Goal: Task Accomplishment & Management: Use online tool/utility

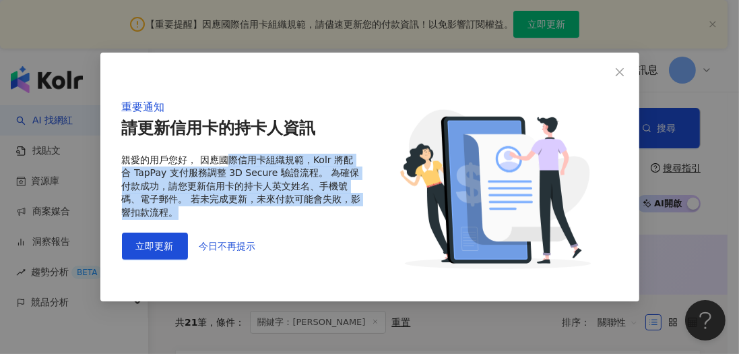
drag, startPoint x: 224, startPoint y: 162, endPoint x: 360, endPoint y: 217, distance: 146.2
click at [360, 217] on div "親愛的用戶您好， 因應國際信用卡組織規範，Kolr 將配合 TapPay 支付服務調整 3D Secure 驗證流程。 為確保付款成功，請您更新信用卡的持卡人…" at bounding box center [242, 187] width 240 height 66
click at [224, 243] on span "今日不再提示" at bounding box center [227, 245] width 57 height 11
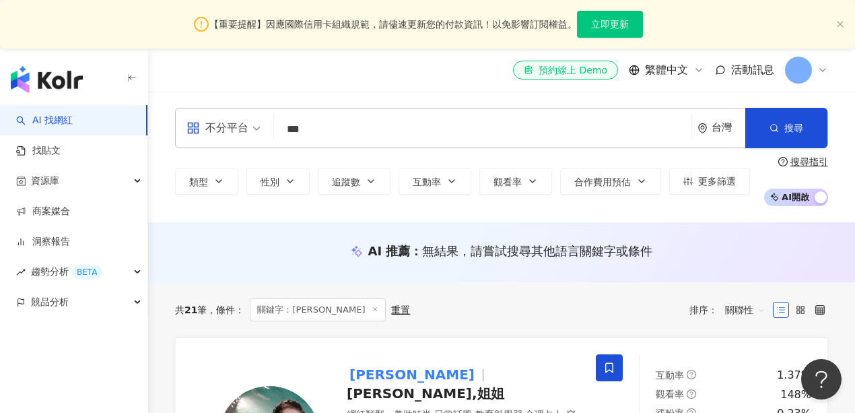
click at [844, 25] on div "【重要提醒】因應國際信用卡組織規範，請儘速更新您的付款資訊！以免影響訂閱權益。 立即更新" at bounding box center [427, 24] width 855 height 48
click at [838, 26] on icon "close" at bounding box center [840, 24] width 8 height 8
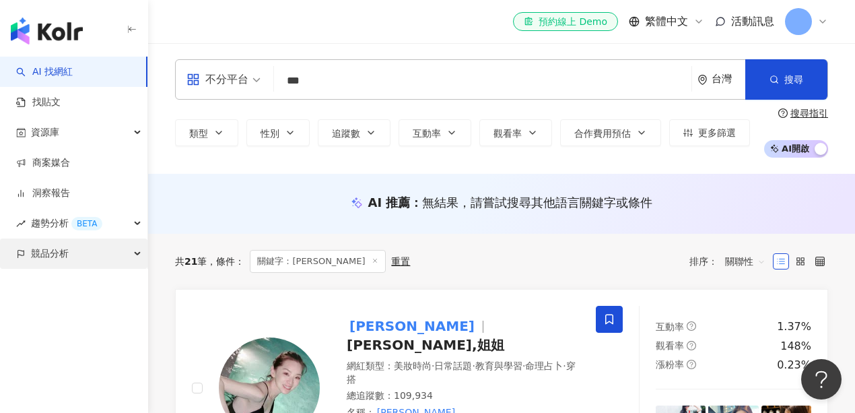
click at [69, 255] on div "競品分析" at bounding box center [73, 253] width 147 height 30
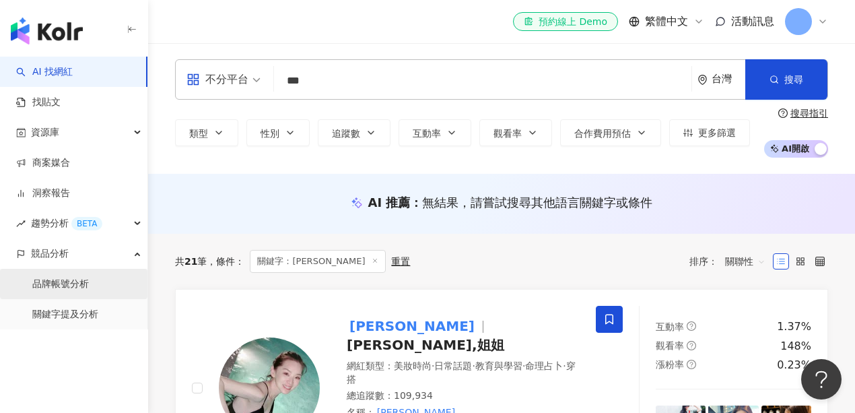
click at [59, 282] on link "品牌帳號分析" at bounding box center [60, 283] width 57 height 13
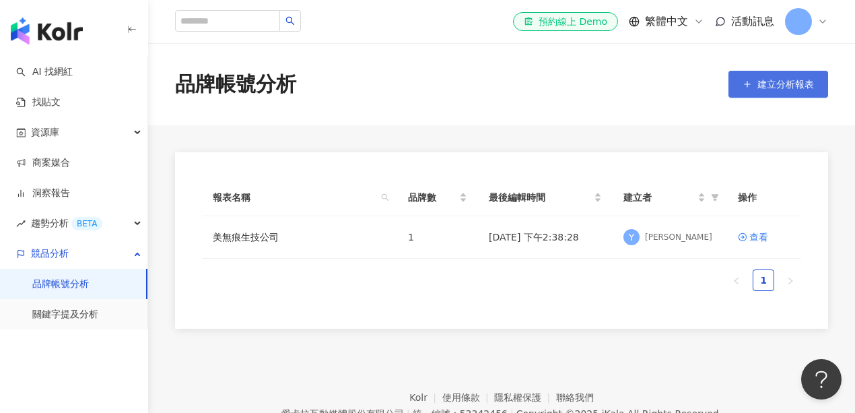
click at [764, 86] on span "建立分析報表" at bounding box center [786, 84] width 57 height 11
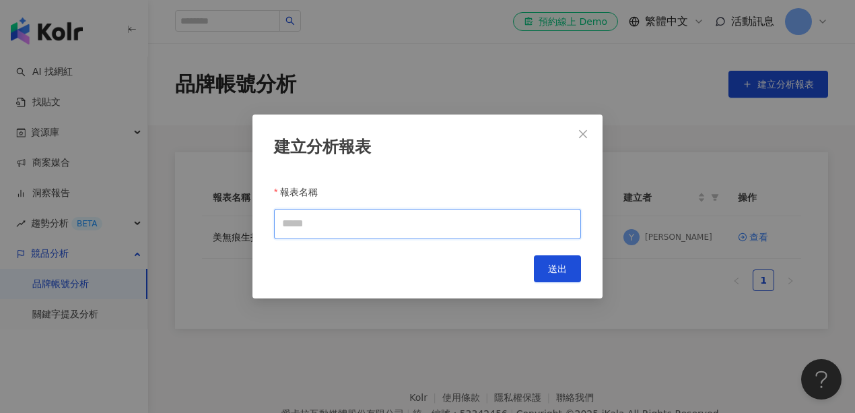
click at [331, 228] on input "報表名稱" at bounding box center [427, 224] width 307 height 30
type input "**"
click at [566, 267] on span "送出" at bounding box center [557, 268] width 19 height 11
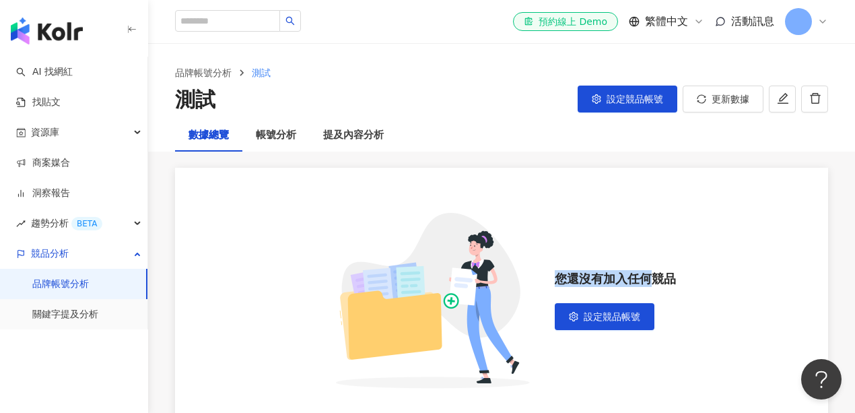
drag, startPoint x: 560, startPoint y: 276, endPoint x: 646, endPoint y: 276, distance: 86.2
click at [646, 276] on div "您還沒有加入任何競品" at bounding box center [615, 278] width 121 height 17
click at [603, 259] on div "您還沒有加入任何競品 設定競品帳號" at bounding box center [501, 300] width 653 height 265
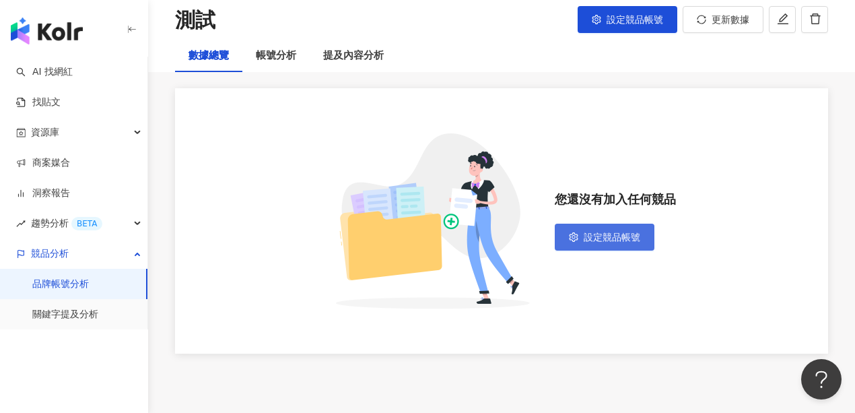
scroll to position [79, 0]
click at [605, 238] on span "設定競品帳號" at bounding box center [612, 237] width 57 height 11
